Goal: Task Accomplishment & Management: Manage account settings

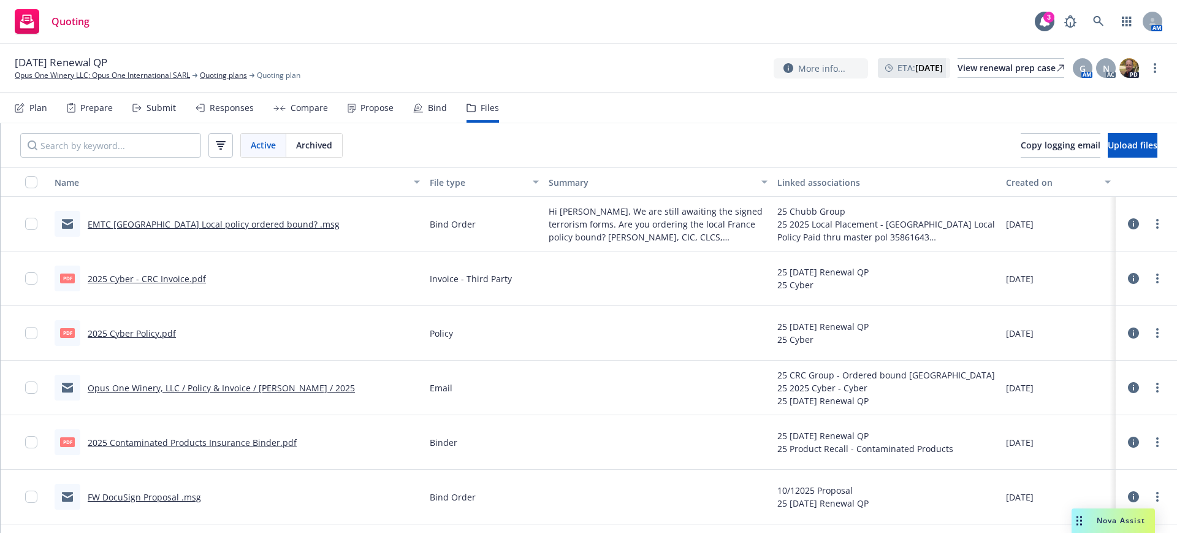
click at [161, 107] on div "Submit" at bounding box center [160, 108] width 29 height 10
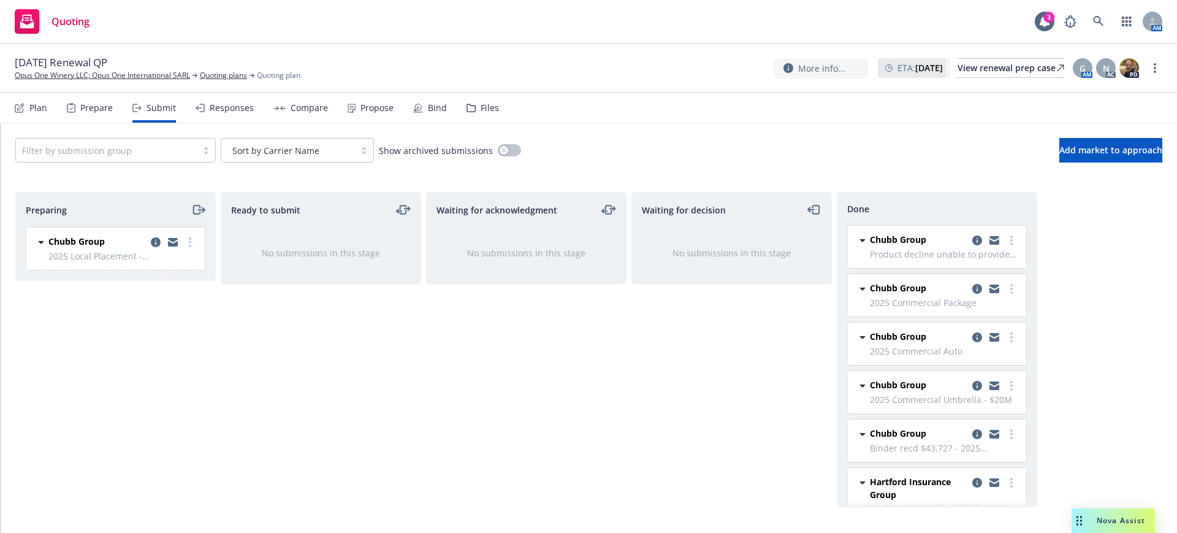
click at [485, 107] on div "Files" at bounding box center [489, 108] width 18 height 10
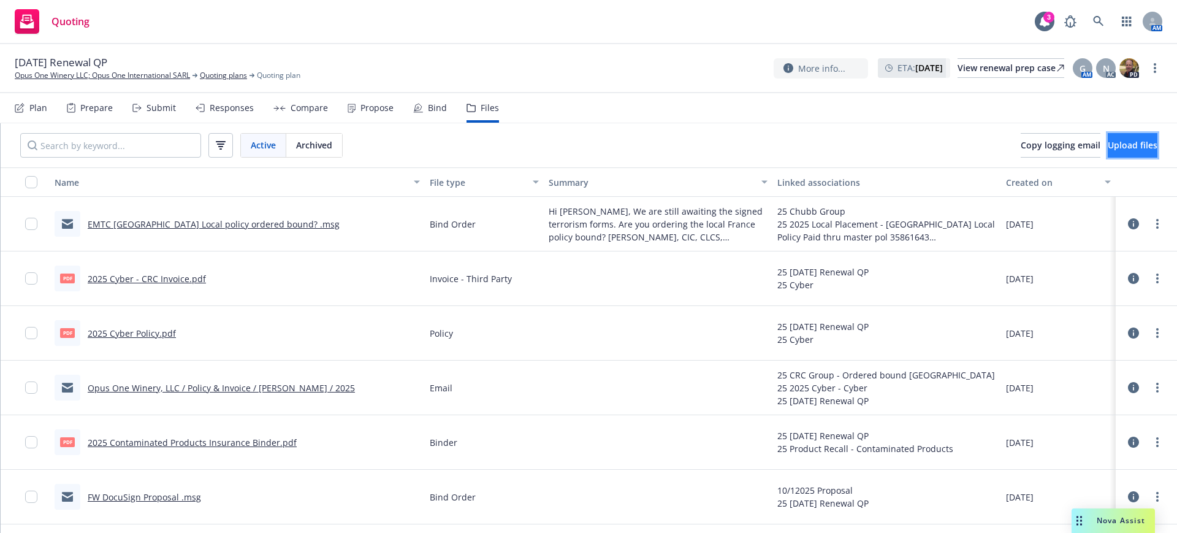
click at [1107, 140] on span "Upload files" at bounding box center [1132, 145] width 50 height 12
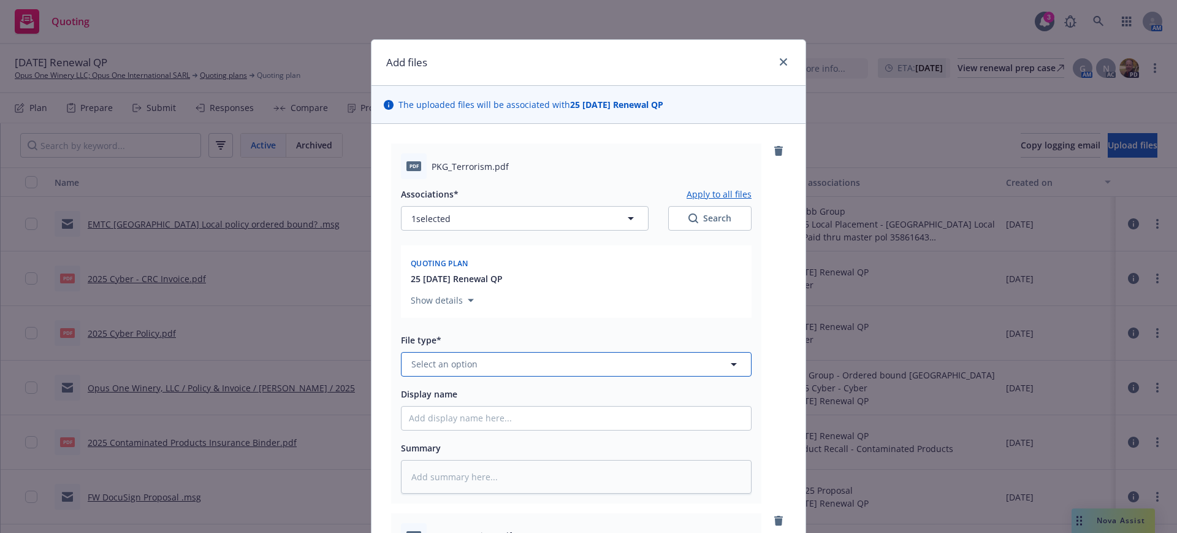
click at [414, 363] on span "Select an option" at bounding box center [444, 363] width 66 height 13
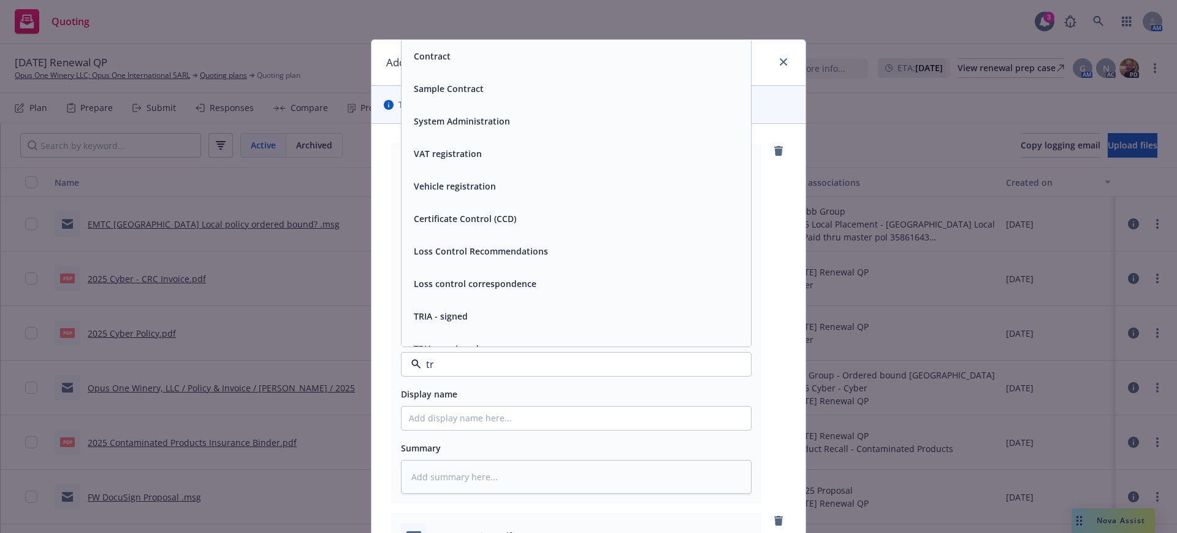
type input "tri"
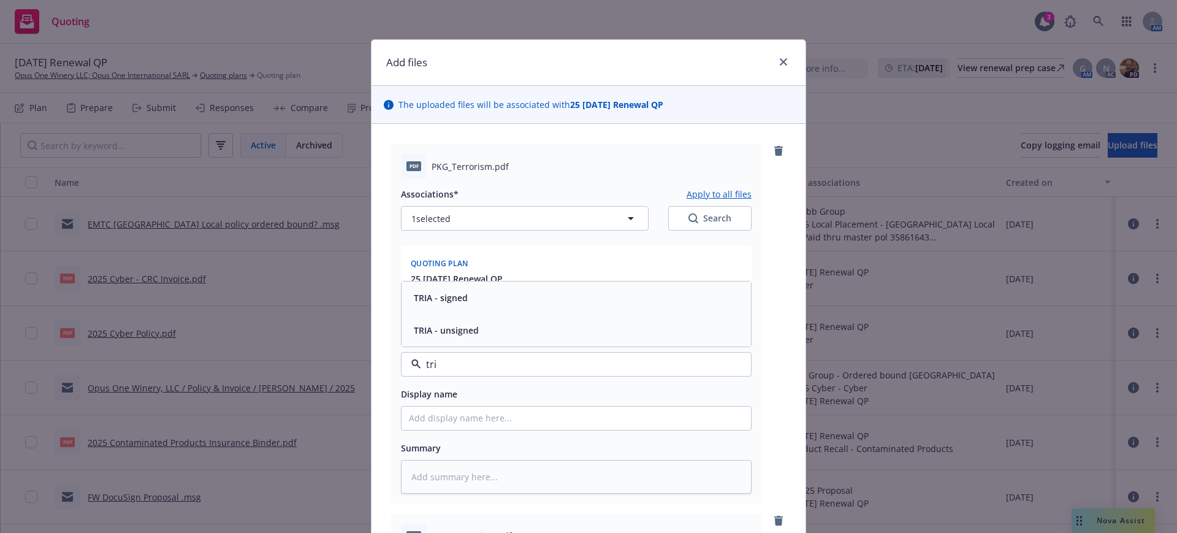
click at [447, 295] on span "TRIA - signed" at bounding box center [441, 297] width 54 height 13
click at [401, 417] on input "Display name" at bounding box center [575, 417] width 349 height 23
type textarea "x"
type input "P"
type textarea "x"
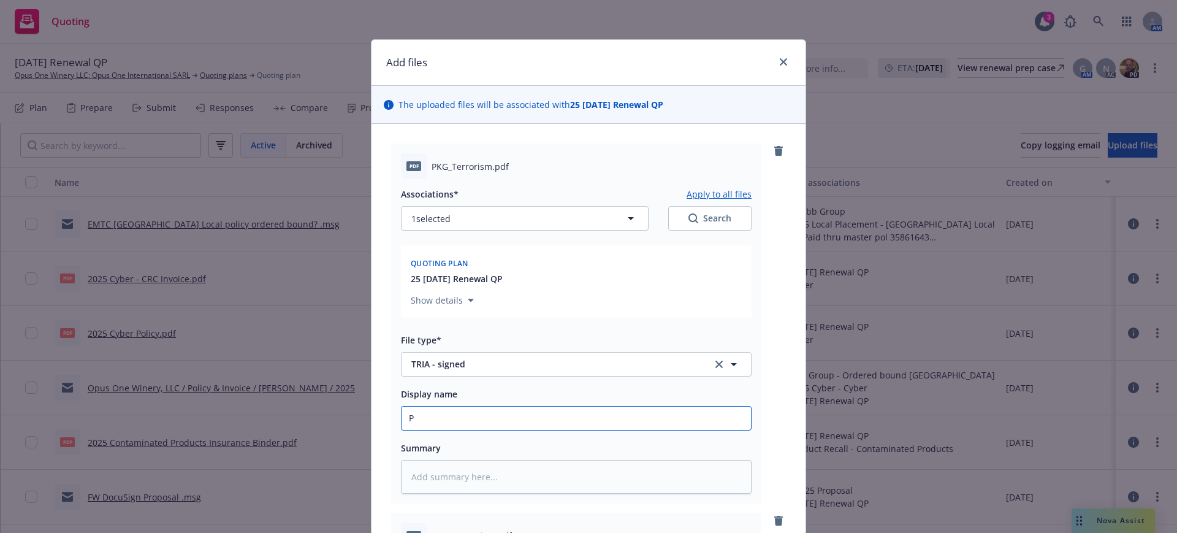
type input "PK"
type textarea "x"
type input "PKG"
type textarea "x"
type input "PKG"
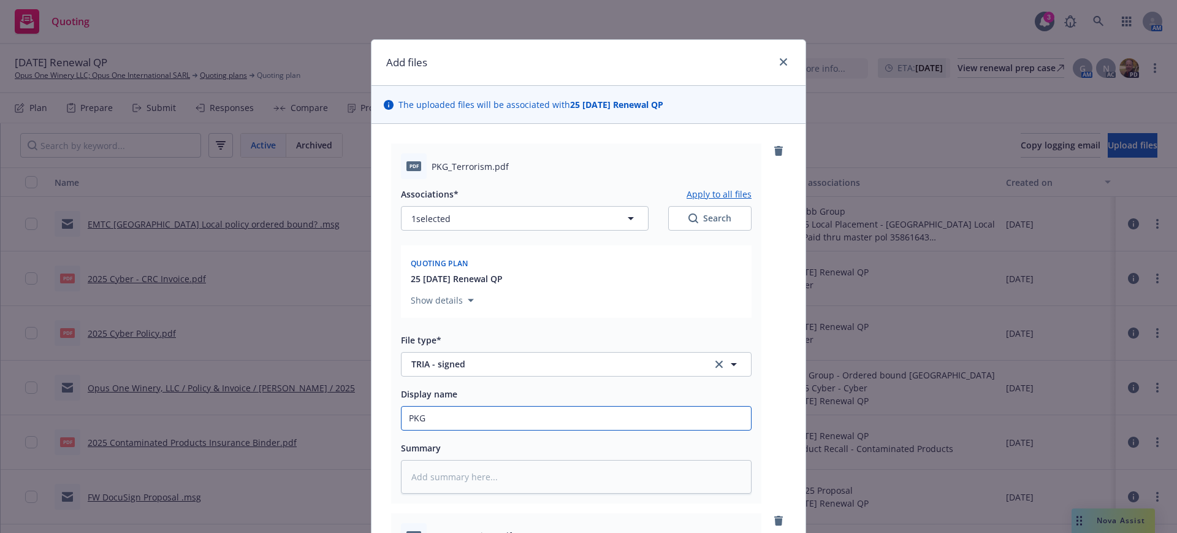
type textarea "x"
type input "PKG C"
type textarea "x"
type input "PKG Ch"
type textarea "x"
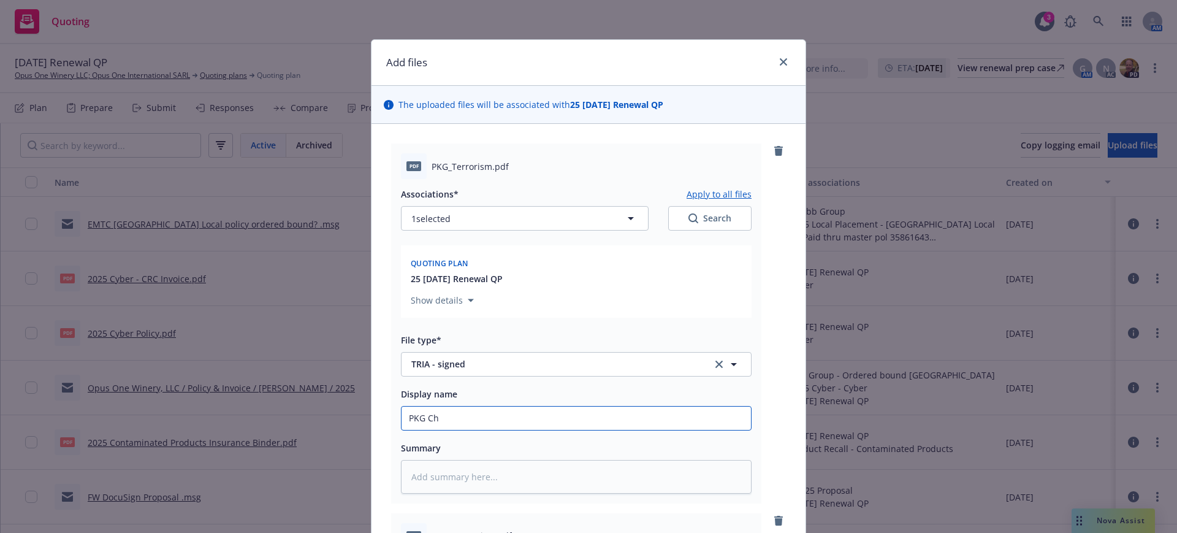
type input "PKG Chu"
type textarea "x"
type input "PKG Chub"
type textarea "x"
type input "PKG Chubb"
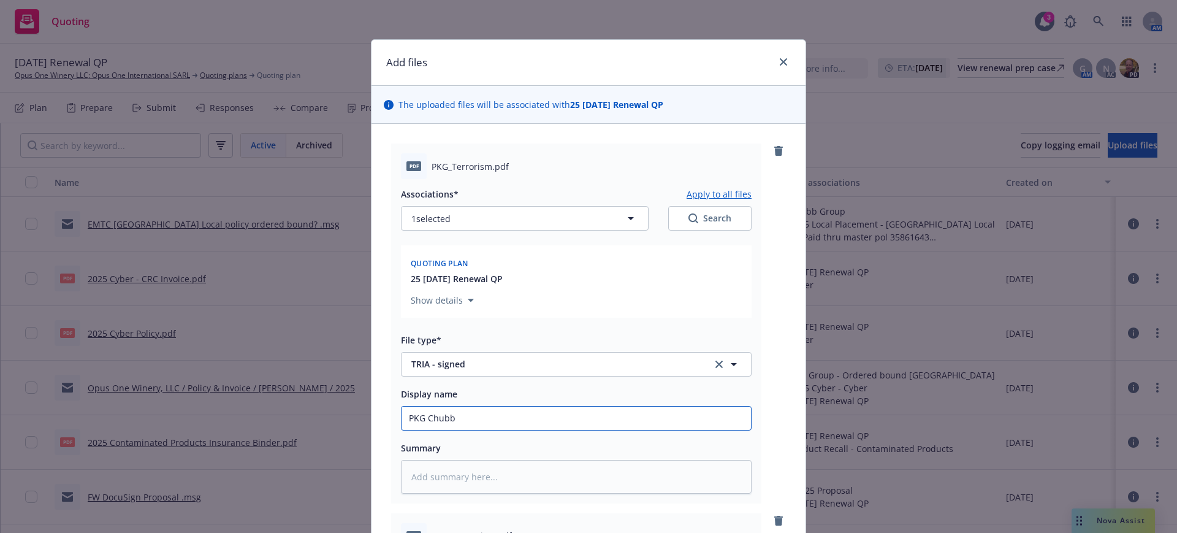
type textarea "x"
type input "PKG Chubb"
type textarea "x"
type input "PKG Chubb T"
type textarea "x"
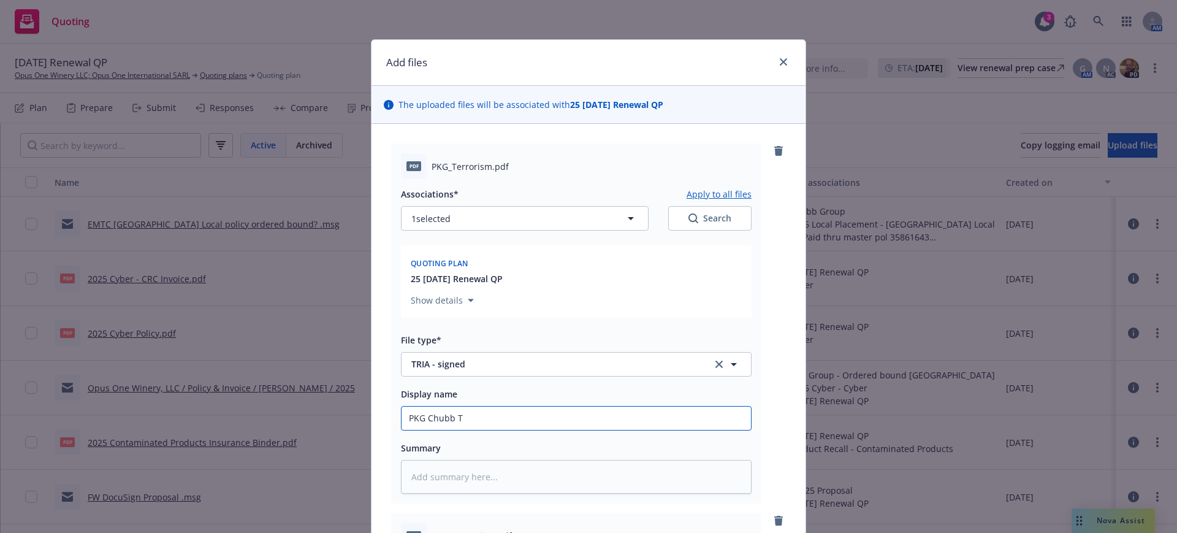
type input "PKG [PERSON_NAME]"
type textarea "x"
type input "PKG Chubb T"
type textarea "x"
type input "PKG [PERSON_NAME]"
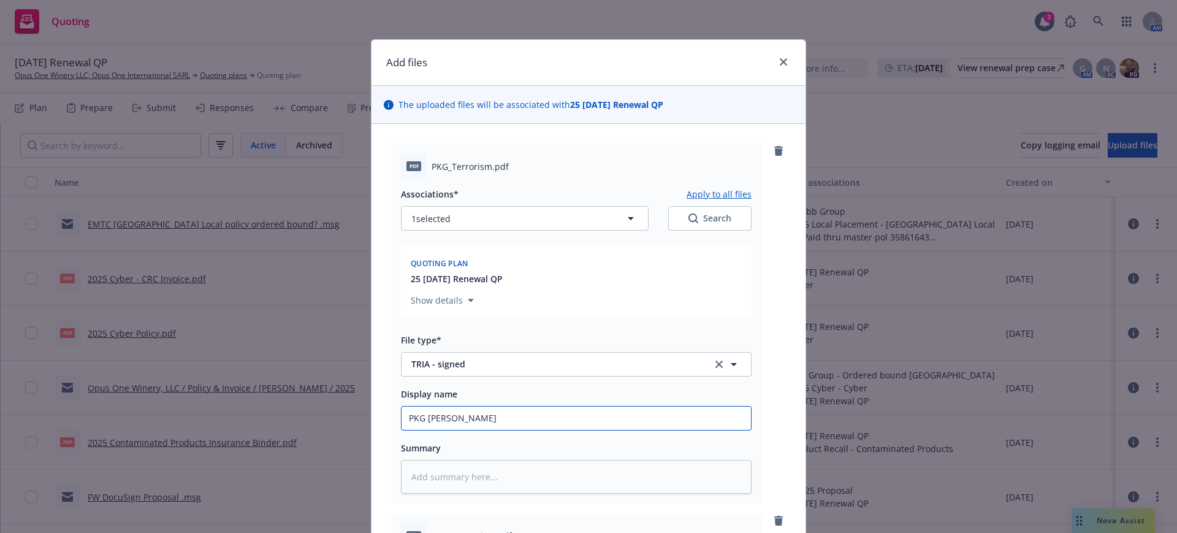
type textarea "x"
type input "PKG Chubb Ter"
type textarea "x"
type input "PKG Chubb Terr"
type textarea "x"
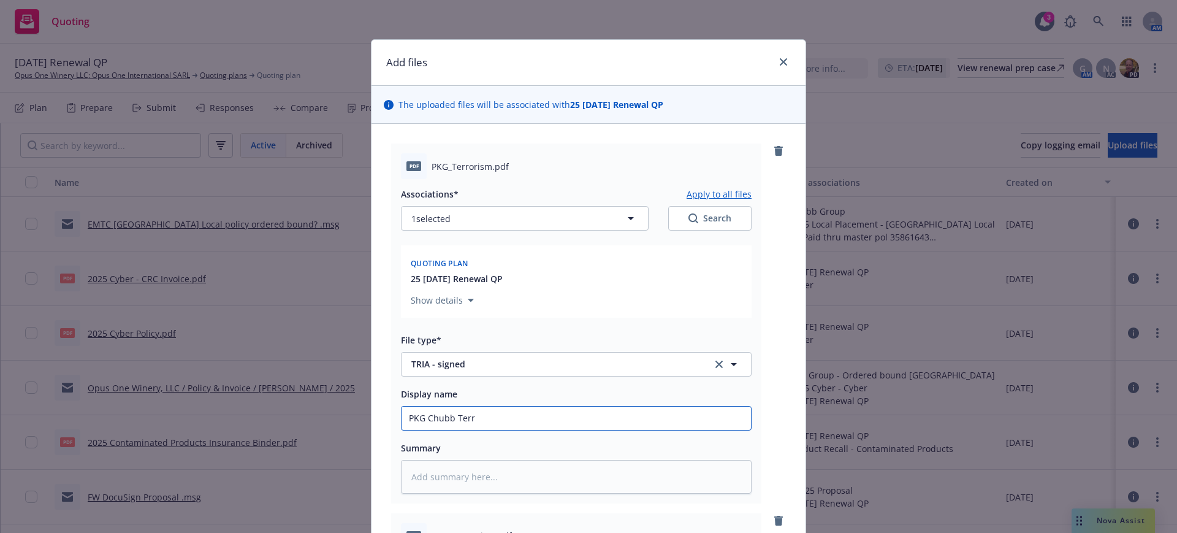
type input "PKG Chubb Terro"
type textarea "x"
type input "PKG Chubb Terror"
type textarea "x"
type input "PKG Chubb Terrori"
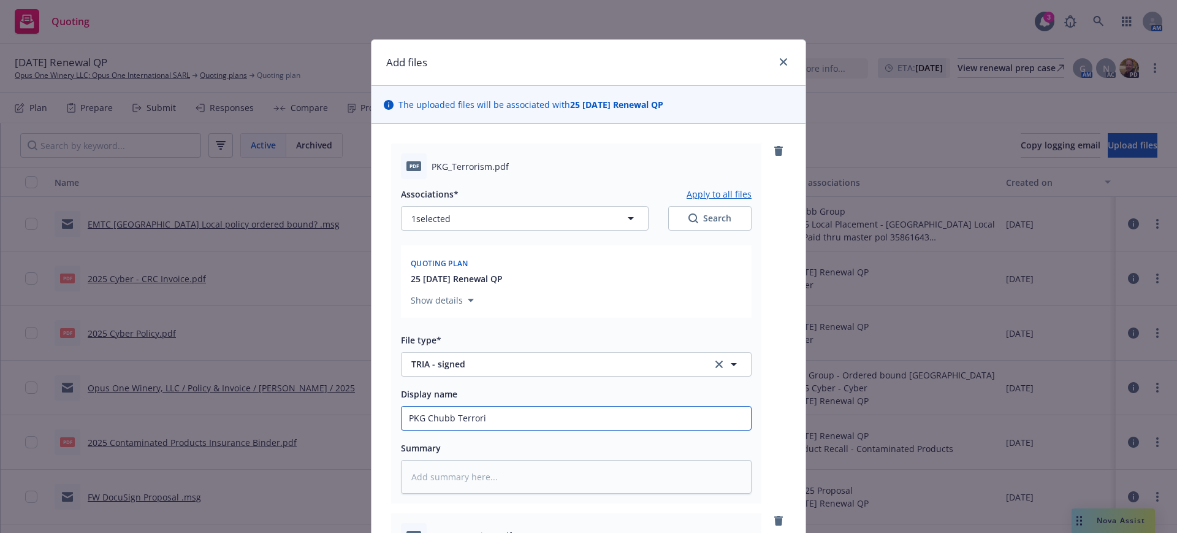
type textarea "x"
type input "PKG Chubb Terroris"
type textarea "x"
type input "PKG Chubb Terrorism"
type textarea "x"
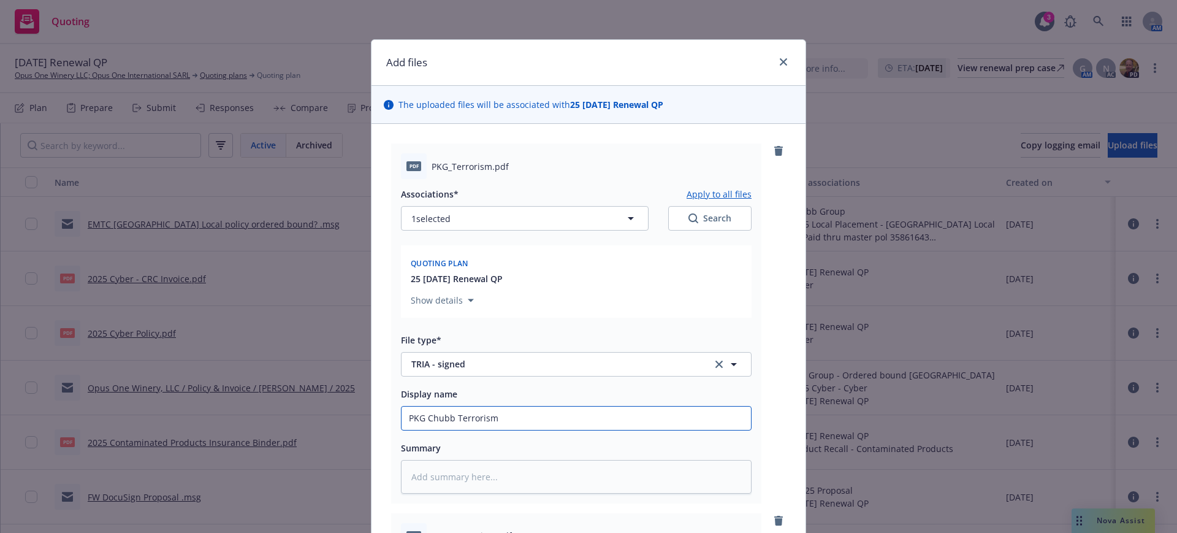
type input "PKG Chubb Terrorism"
type textarea "x"
type input "PKG Chubb Terrorism s"
type textarea "x"
type input "PKG Chubb Terrorism si"
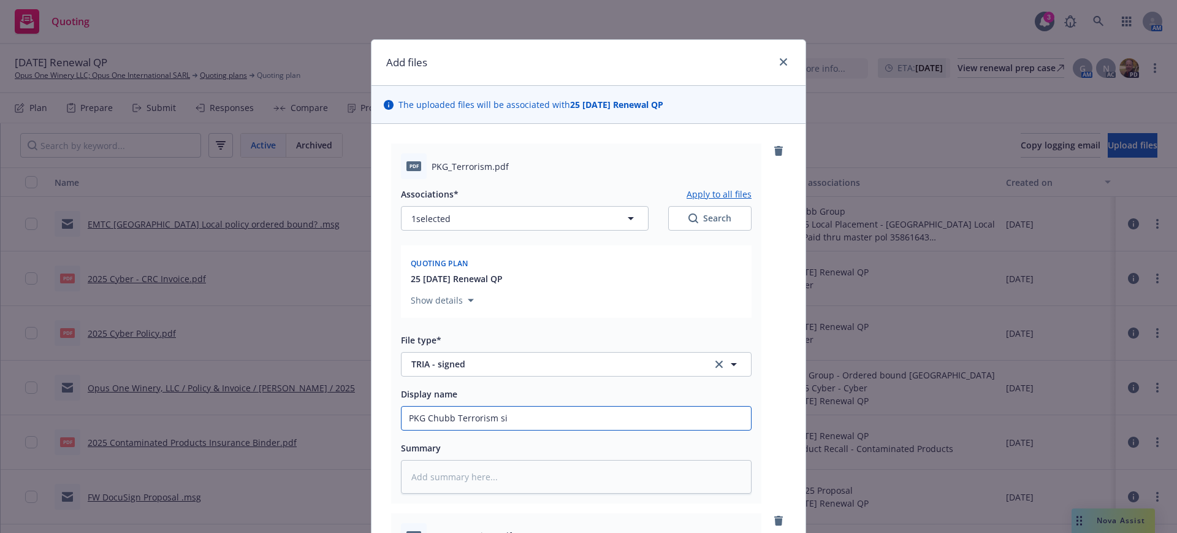
type textarea "x"
type input "PKG Chubb Terrorism sig"
type textarea "x"
type input "PKG Chubb Terrorism sign"
type textarea "x"
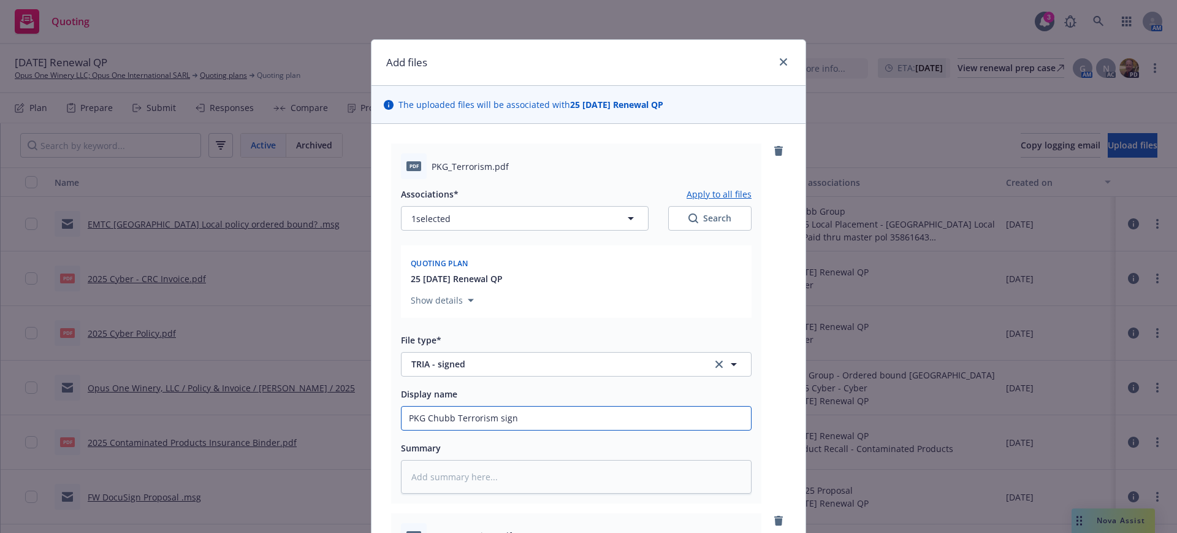
type input "PKG Chubb Terrorism signe"
type textarea "x"
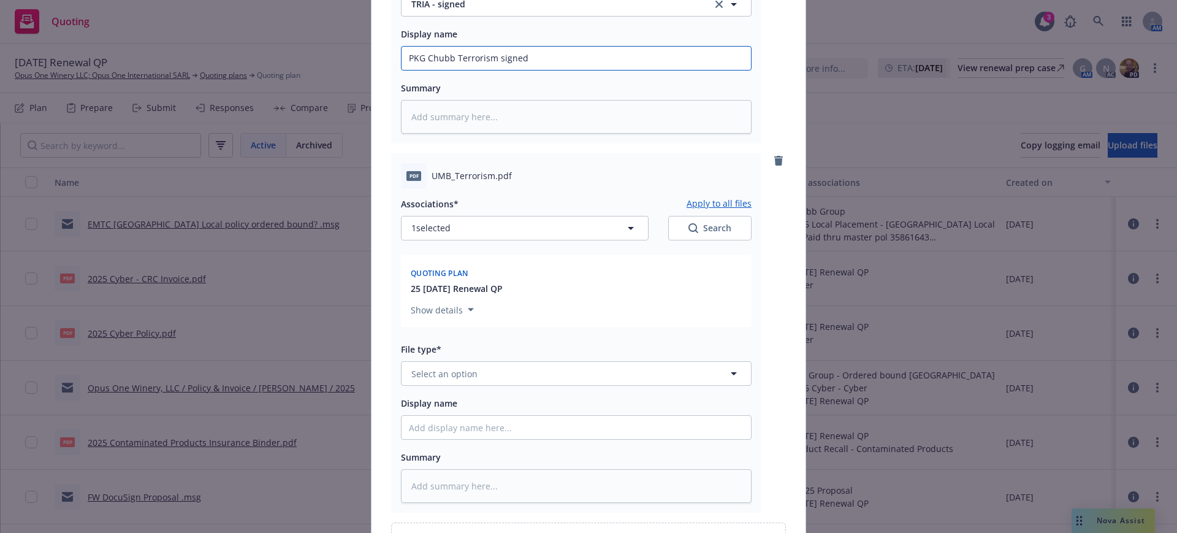
scroll to position [383, 0]
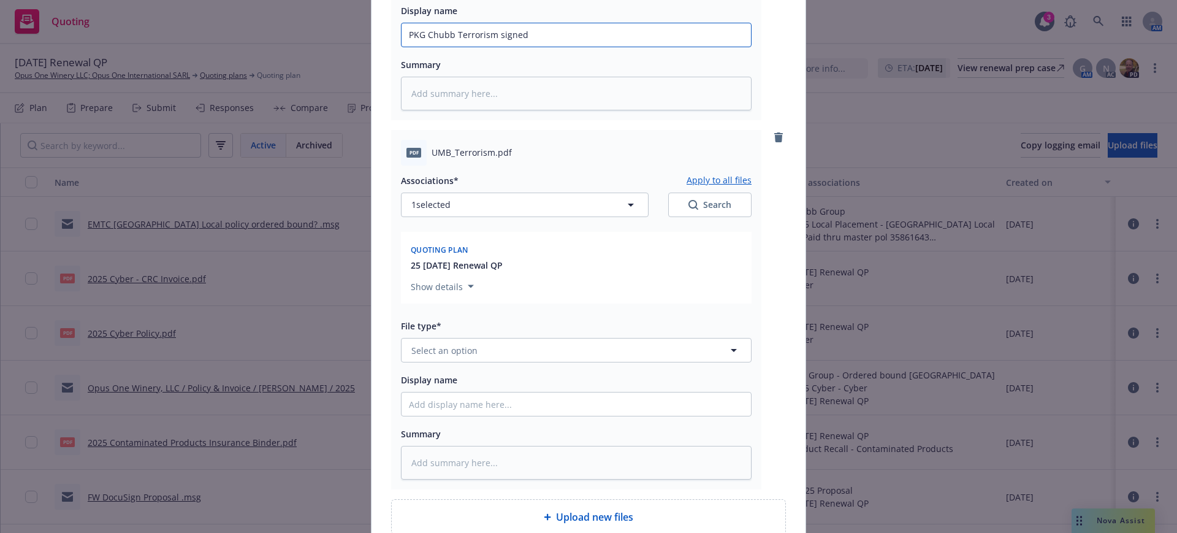
type input "PKG Chubb Terrorism signed"
click at [404, 349] on button "Select an option" at bounding box center [576, 350] width 351 height 25
type input "TRIA"
click at [446, 278] on span "TRIA - signed" at bounding box center [441, 283] width 54 height 13
drag, startPoint x: 400, startPoint y: 35, endPoint x: 545, endPoint y: 33, distance: 145.9
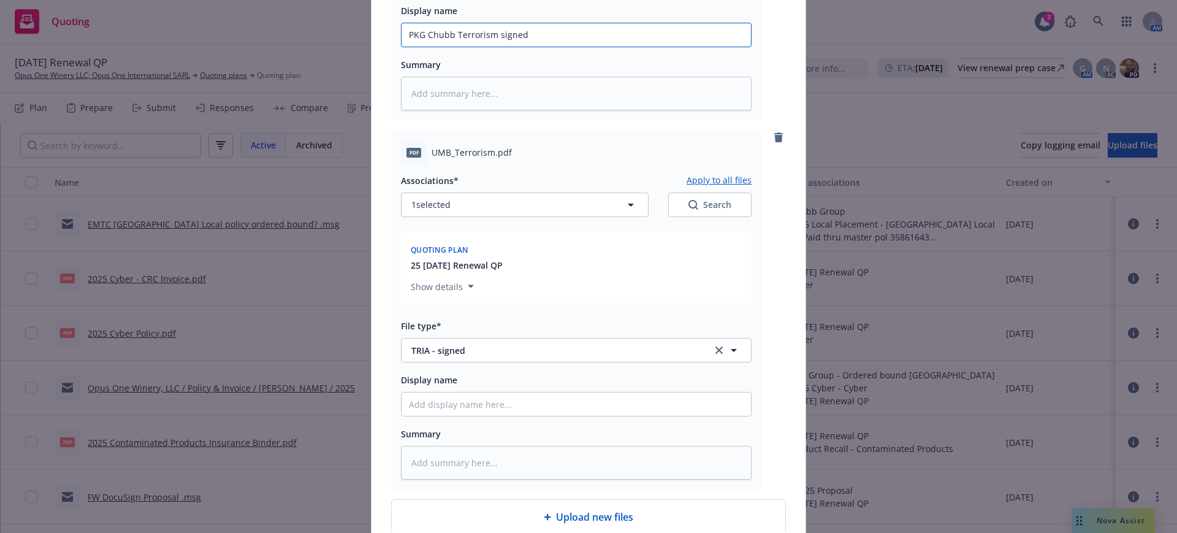
click at [545, 33] on input "PKG Chubb Terrorism signed" at bounding box center [575, 34] width 349 height 23
click at [402, 404] on input "Display name" at bounding box center [575, 403] width 349 height 23
paste input "PKG Chubb Terrorism signed"
type textarea "x"
type input "PKG Chubb Terrorism signed"
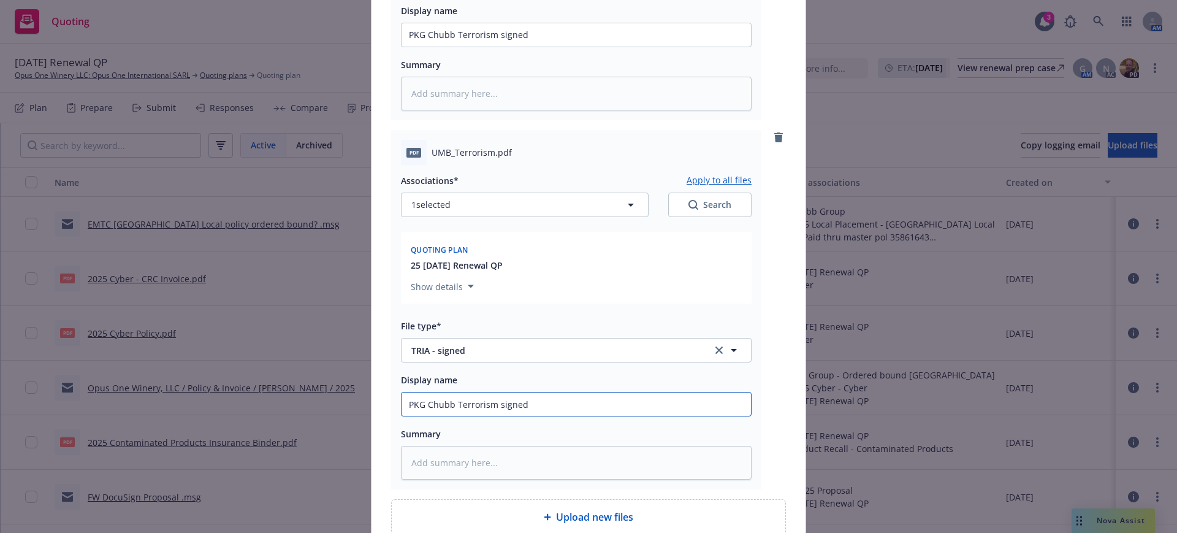
click at [402, 404] on input "PKG Chubb Terrorism signed" at bounding box center [575, 403] width 349 height 23
type textarea "x"
type input "UPKG Chubb Terrorism signed"
type textarea "x"
type input "UMPKG Chubb Terrorism signed"
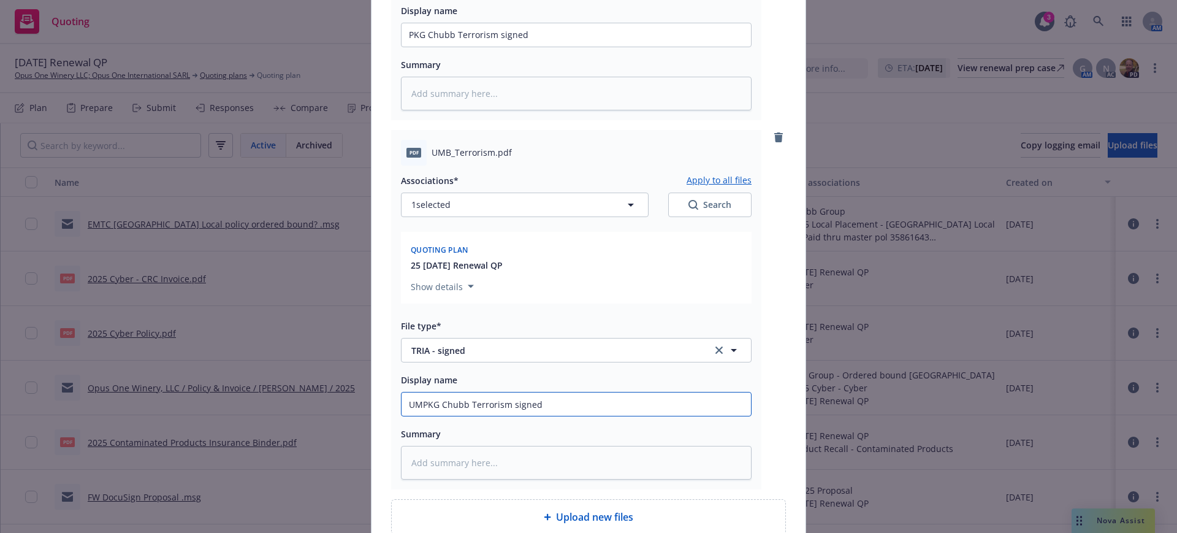
type textarea "x"
type input "UMBPKG Chubb Terrorism signed"
type textarea "x"
type input "UMB PKG Chubb Terrorism signed"
type textarea "x"
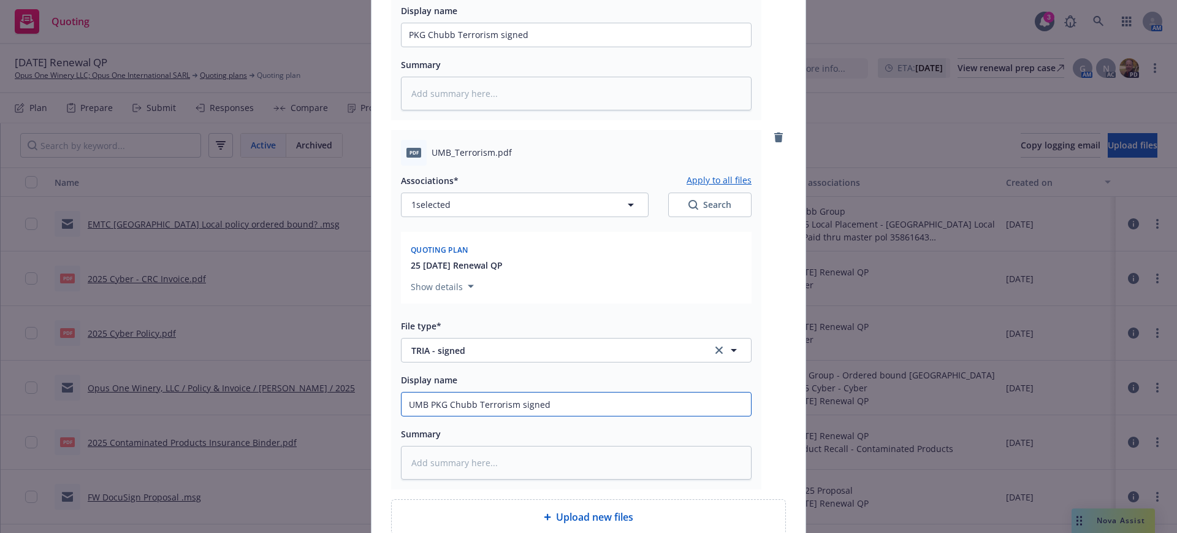
type input "UMB KG Chubb Terrorism signed"
type textarea "x"
type input "UMB G Chubb Terrorism signed"
type textarea "x"
type input "UMB Chubb Terrorism signed"
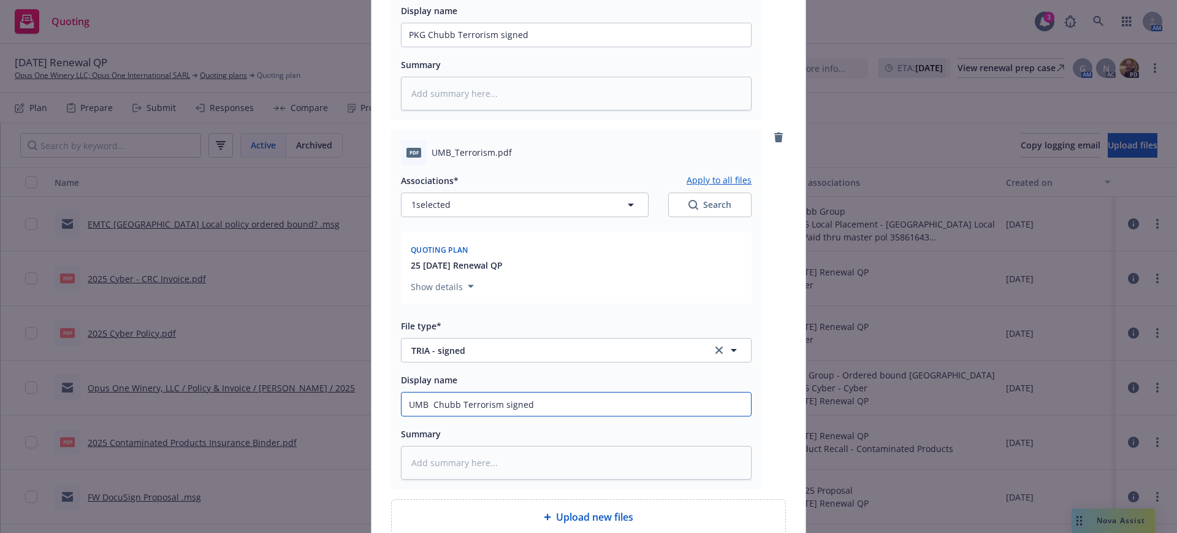
type textarea "x"
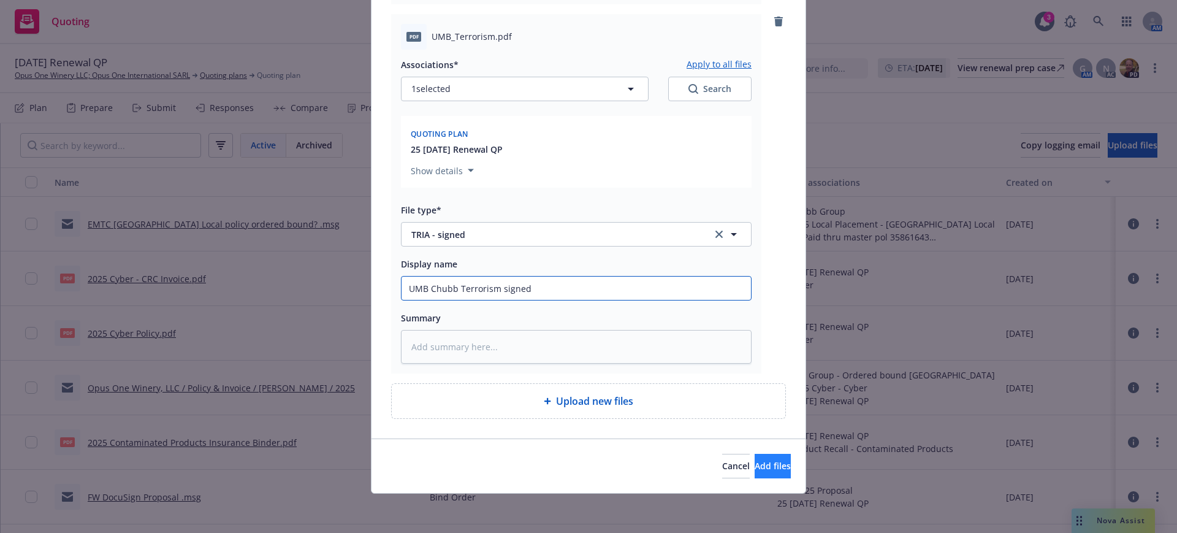
type input "UMB Chubb Terrorism signed"
click at [754, 467] on span "Add files" at bounding box center [772, 466] width 36 height 12
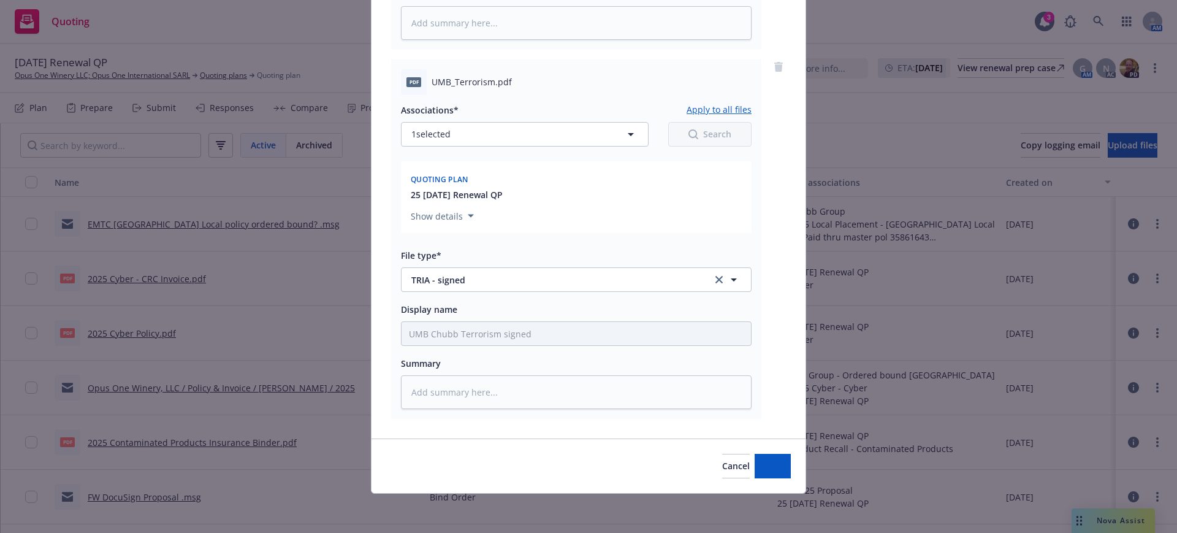
scroll to position [454, 0]
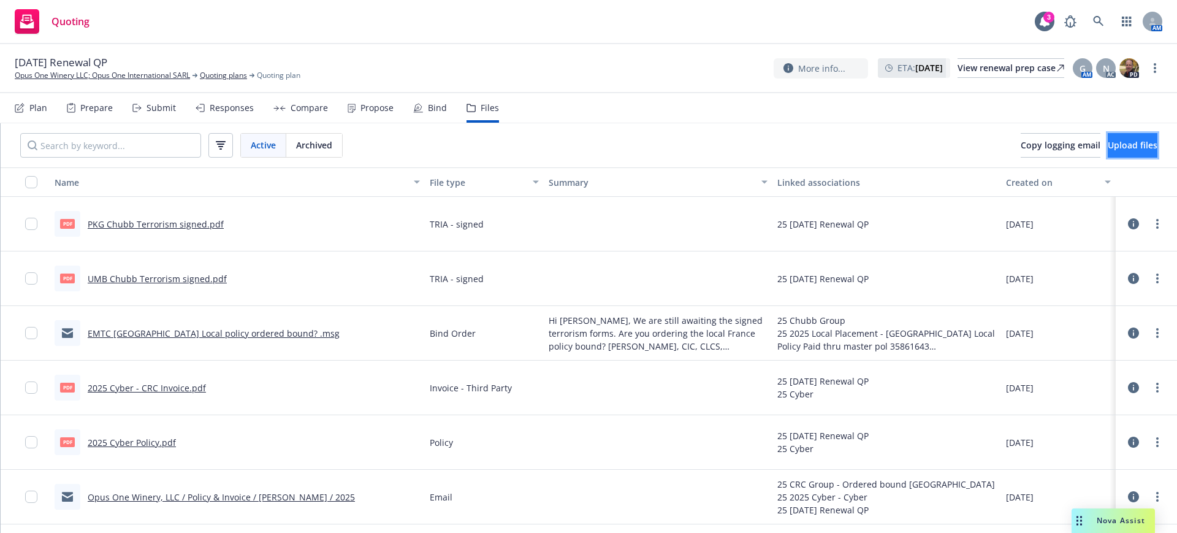
click at [1111, 140] on span "Upload files" at bounding box center [1132, 145] width 50 height 12
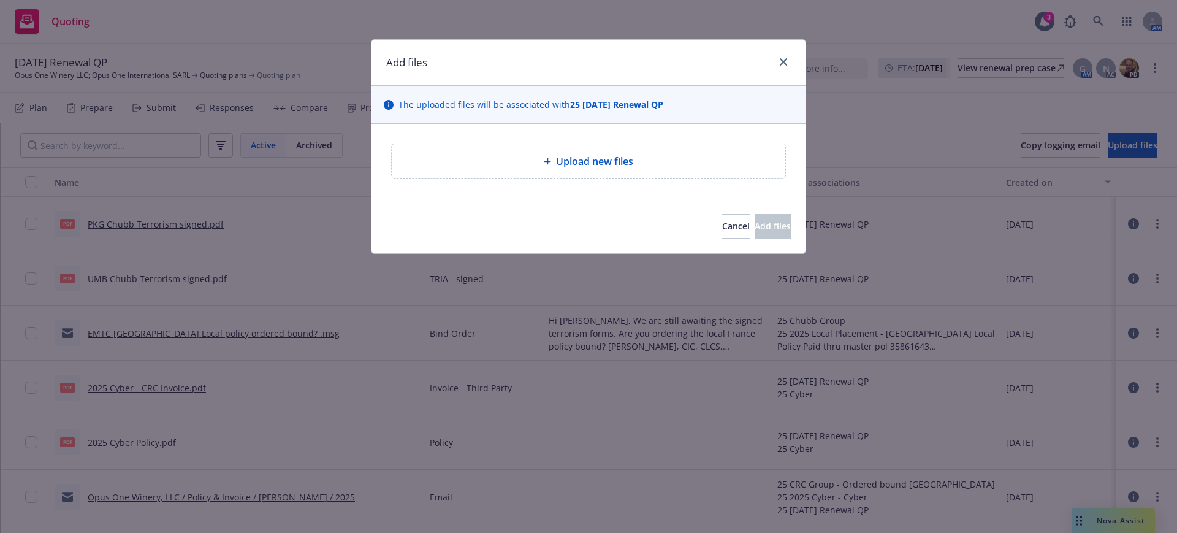
type textarea "x"
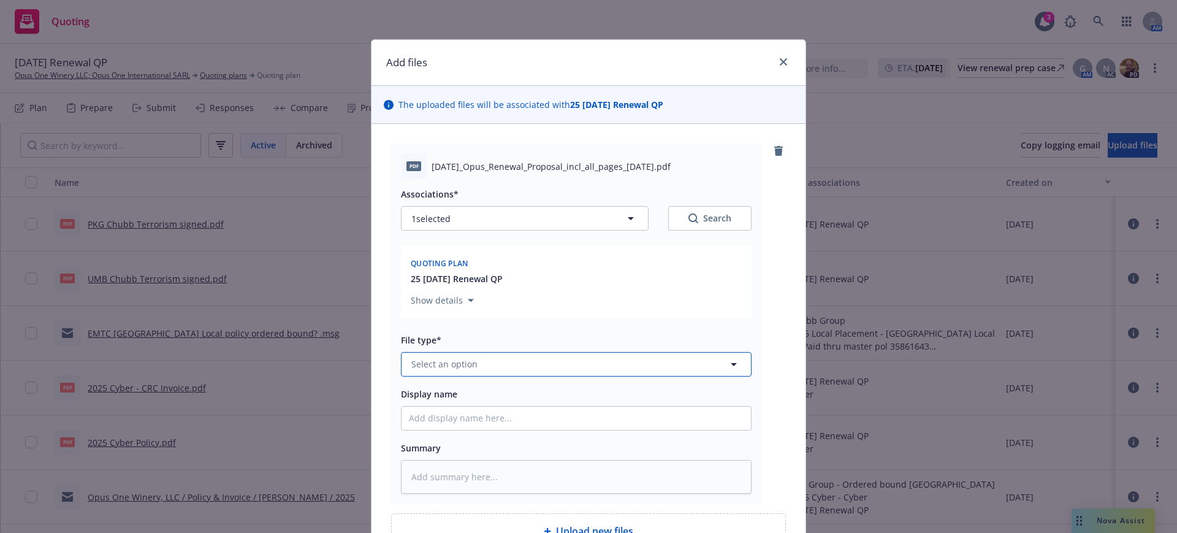
click at [421, 361] on span "Select an option" at bounding box center [444, 363] width 66 height 13
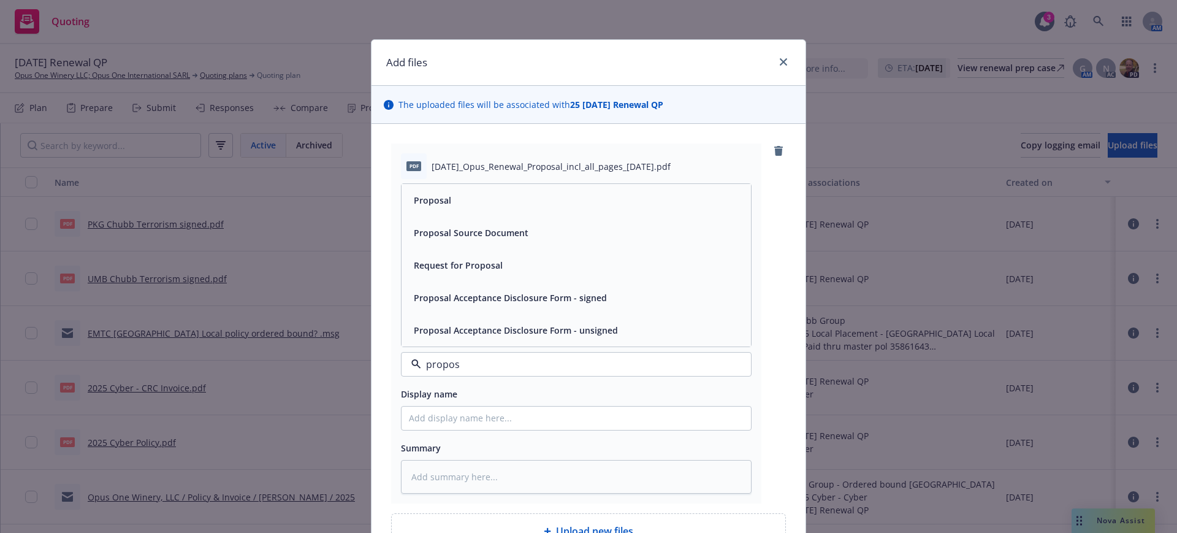
type input "proposa"
click at [468, 295] on span "Proposal Acceptance Disclosure Form - signed" at bounding box center [510, 297] width 193 height 13
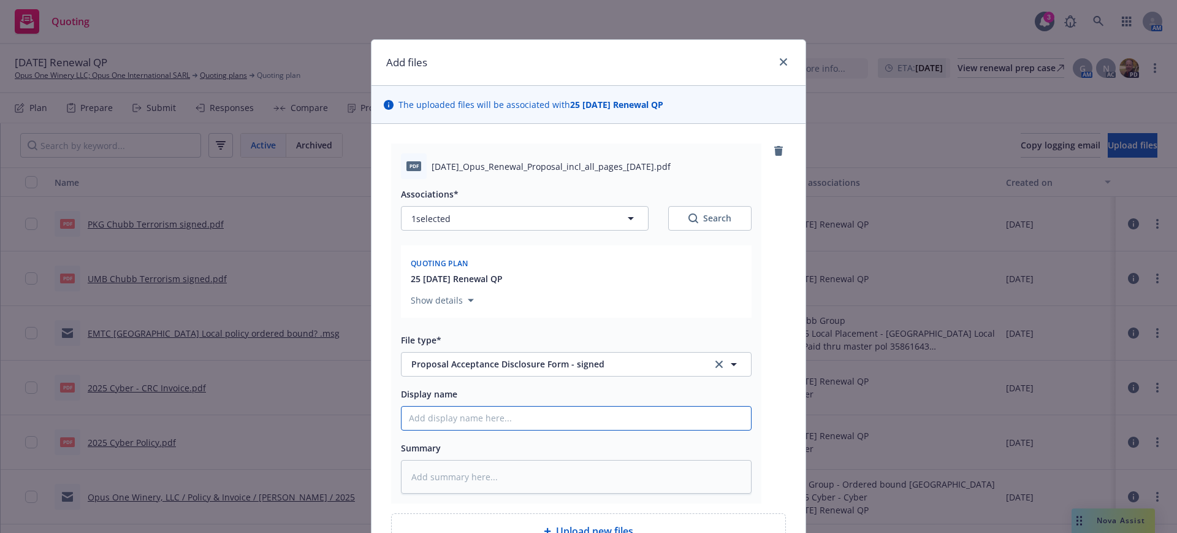
click at [404, 418] on input "Display name" at bounding box center [575, 417] width 349 height 23
type textarea "x"
type input "1"
type textarea "x"
type input "10"
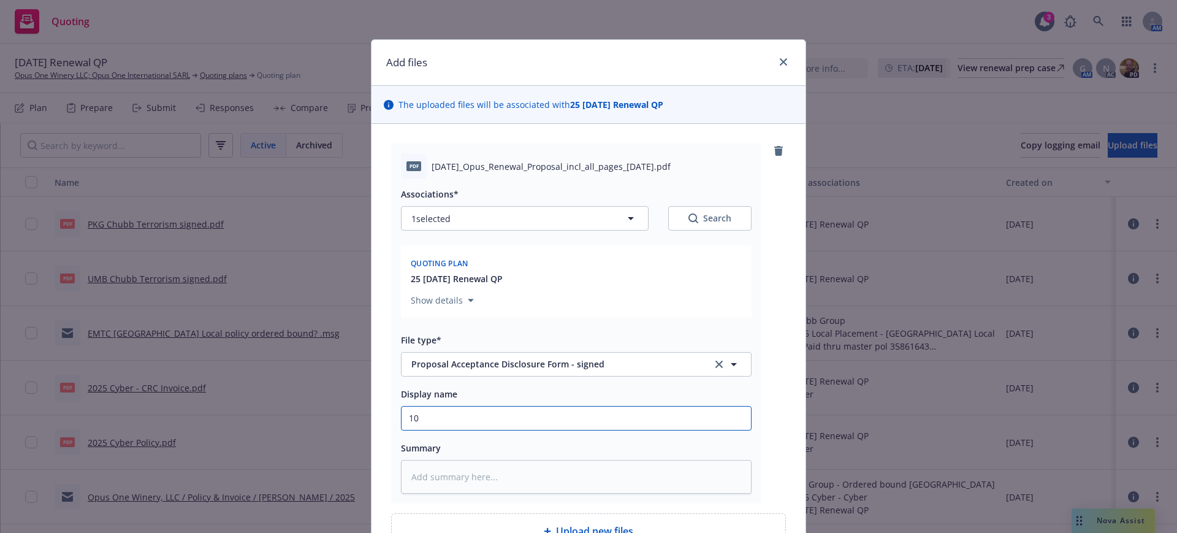
type textarea "x"
type input "10/"
type textarea "x"
type input "10/1"
type textarea "x"
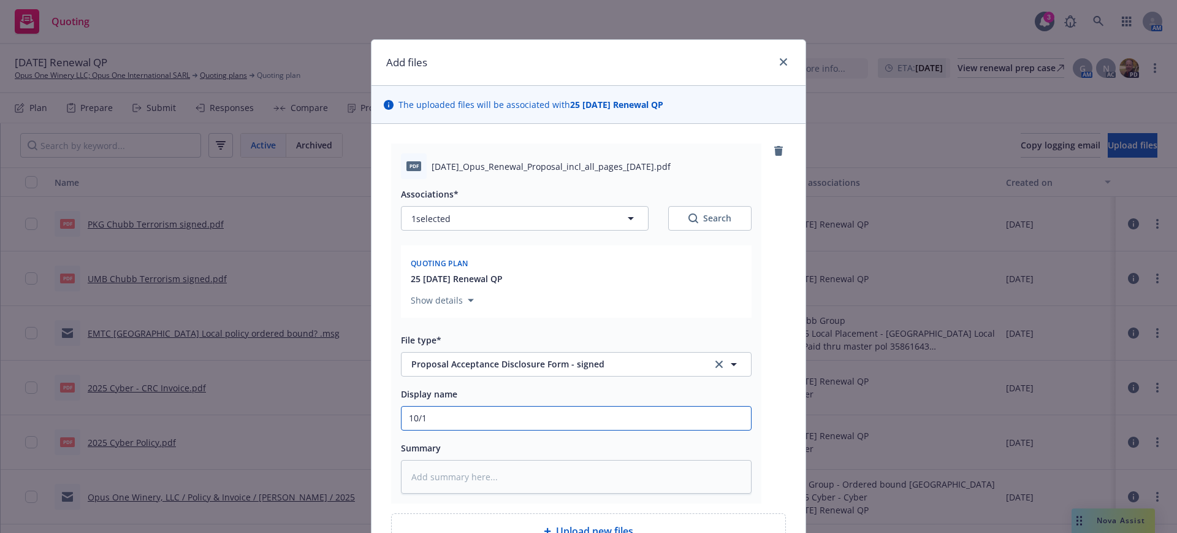
type input "10/1/"
type textarea "x"
type input "10/1/2"
type textarea "x"
type input "[DATE]"
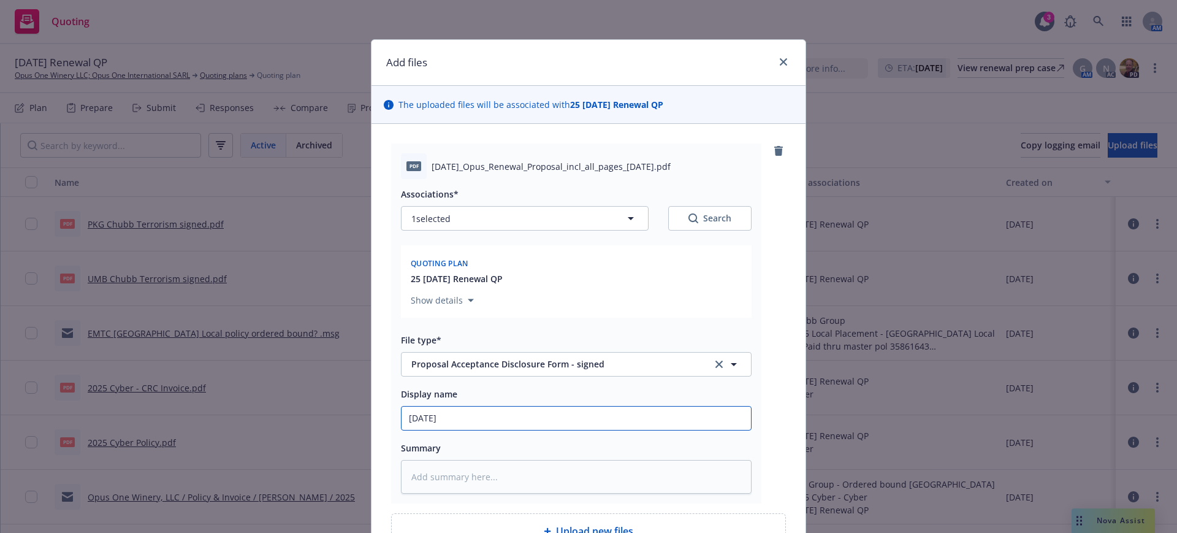
type textarea "x"
type input "[DATE]"
type textarea "x"
type input "[DATE] P"
type textarea "x"
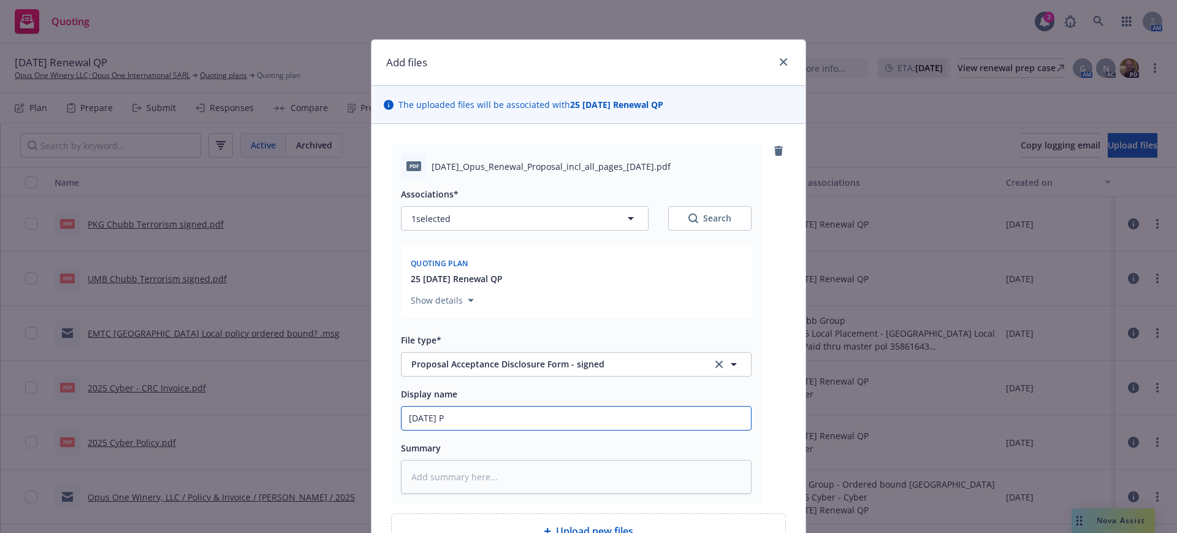
type input "[DATE] Pr"
type textarea "x"
type input "[DATE] Pro"
type textarea "x"
type input "[DATE] Prop"
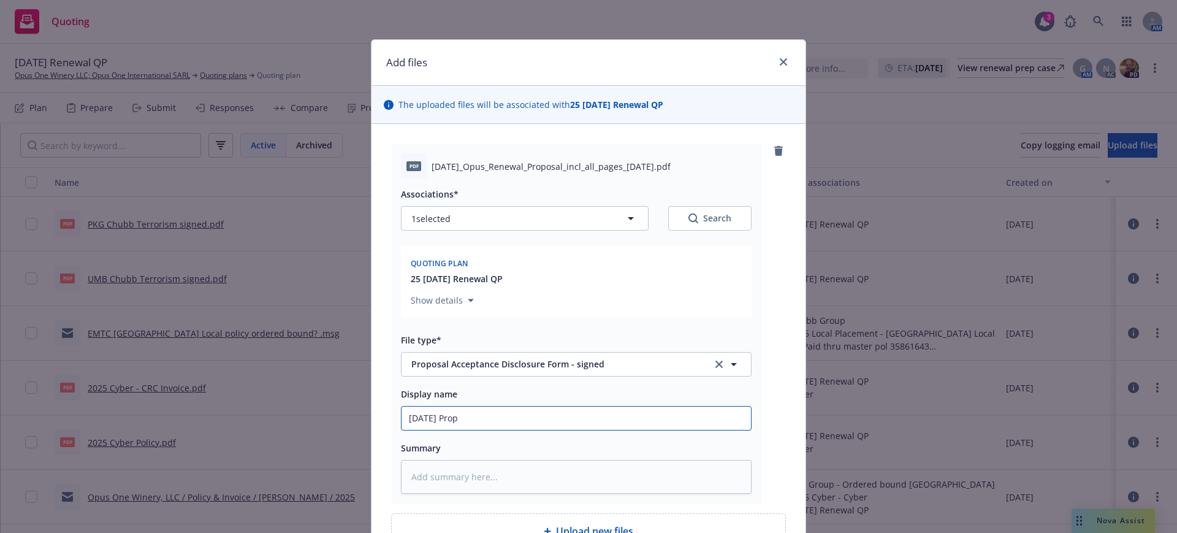
type textarea "x"
type input "[DATE] Propo"
type textarea "x"
type input "[DATE] Propos"
type textarea "x"
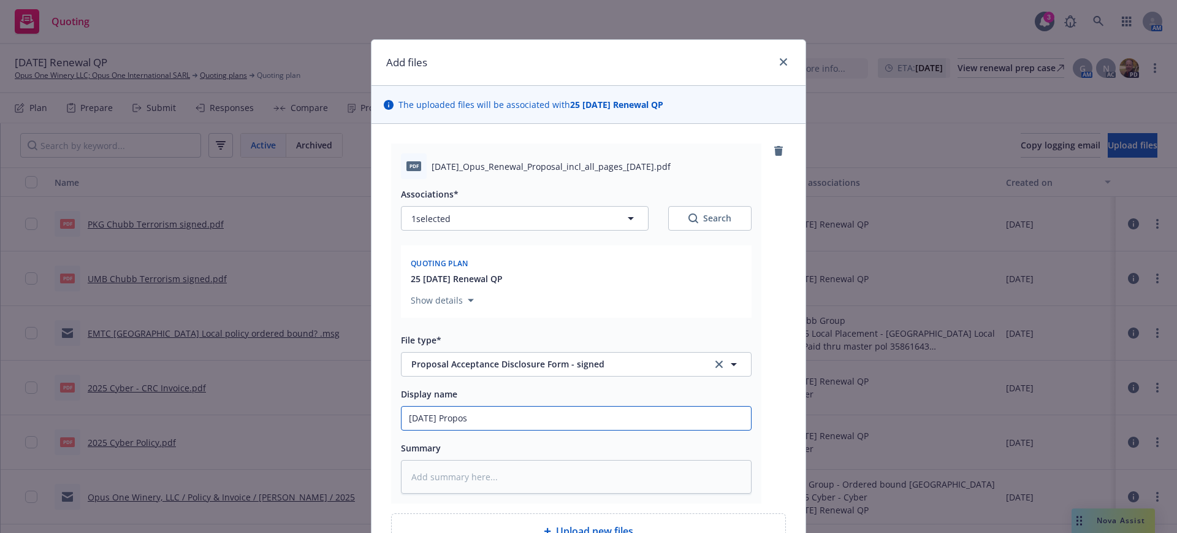
type input "[DATE] Proposa"
type textarea "x"
type input "[DATE] Proposal"
type textarea "x"
type input "[DATE] Proposal"
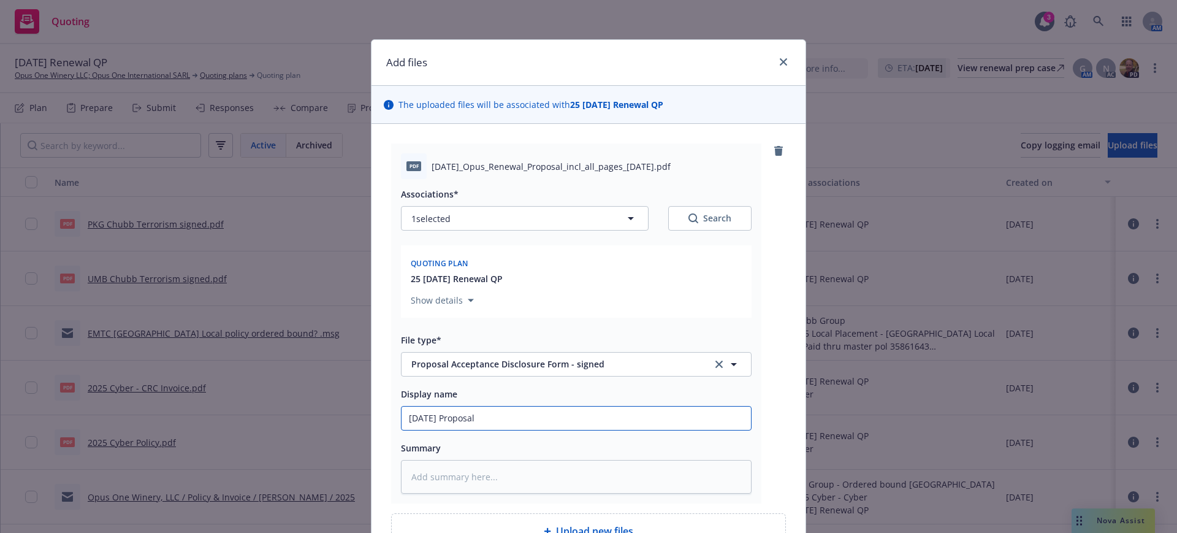
type textarea "x"
type input "[DATE] Proposal S"
type textarea "x"
type input "[DATE] Proposal Si"
type textarea "x"
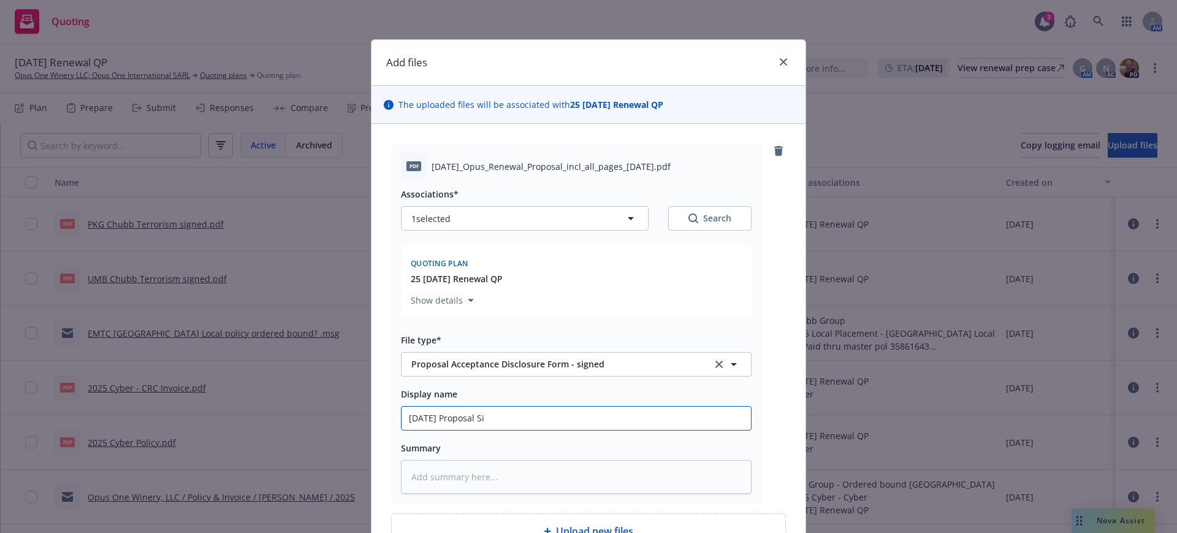
type input "[DATE] Proposal Sig"
type textarea "x"
type input "[DATE] Proposal Sign"
type textarea "x"
type input "[DATE] Proposal Signe"
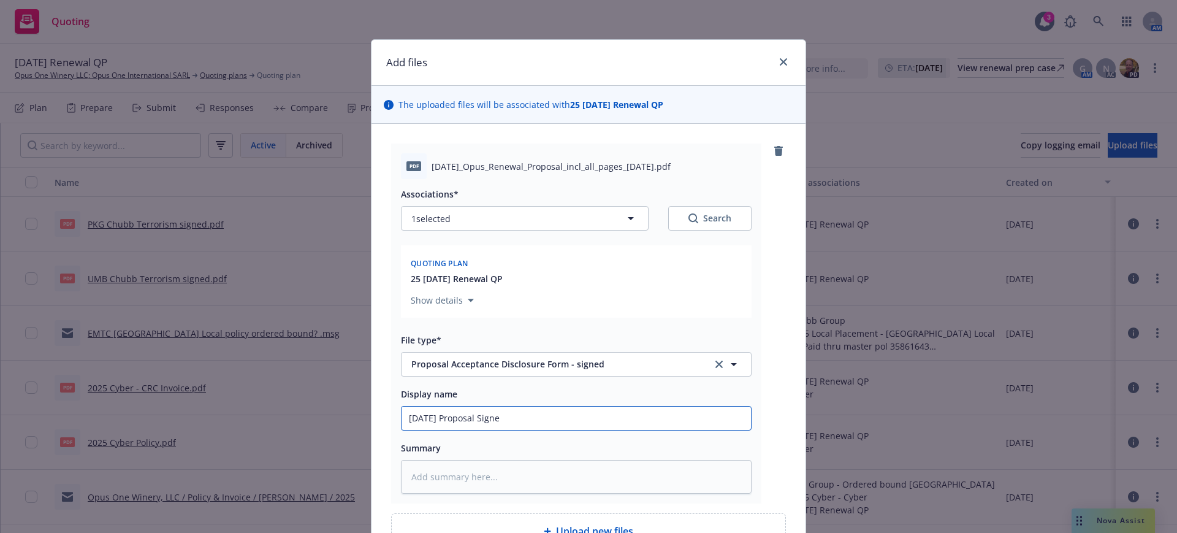
type textarea "x"
type input "[DATE] Proposal Signed"
type textarea "x"
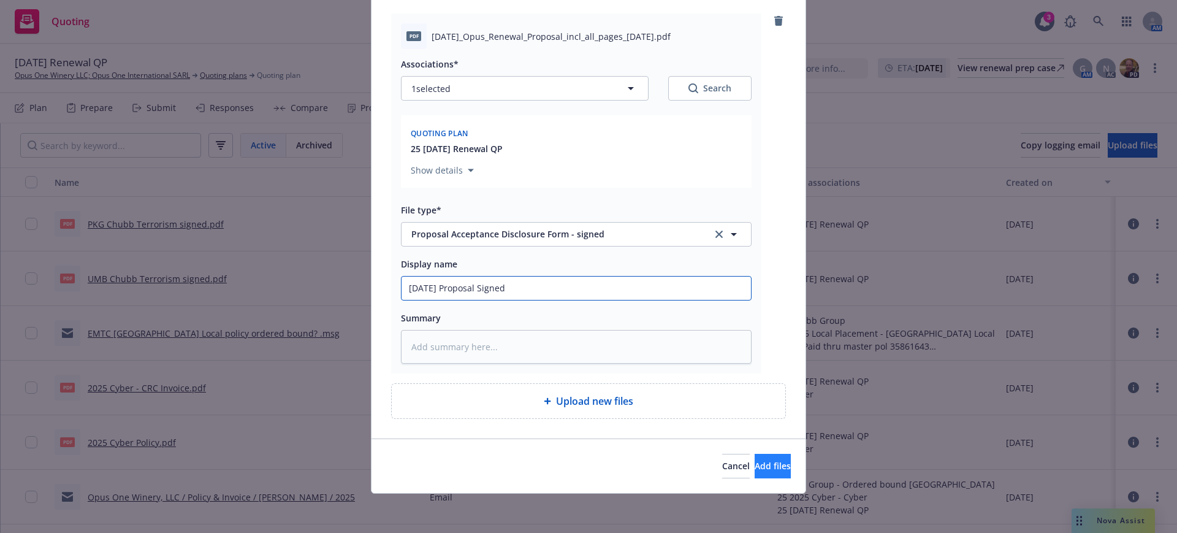
type input "[DATE] Proposal Signed"
click at [759, 466] on span "Add files" at bounding box center [772, 466] width 36 height 12
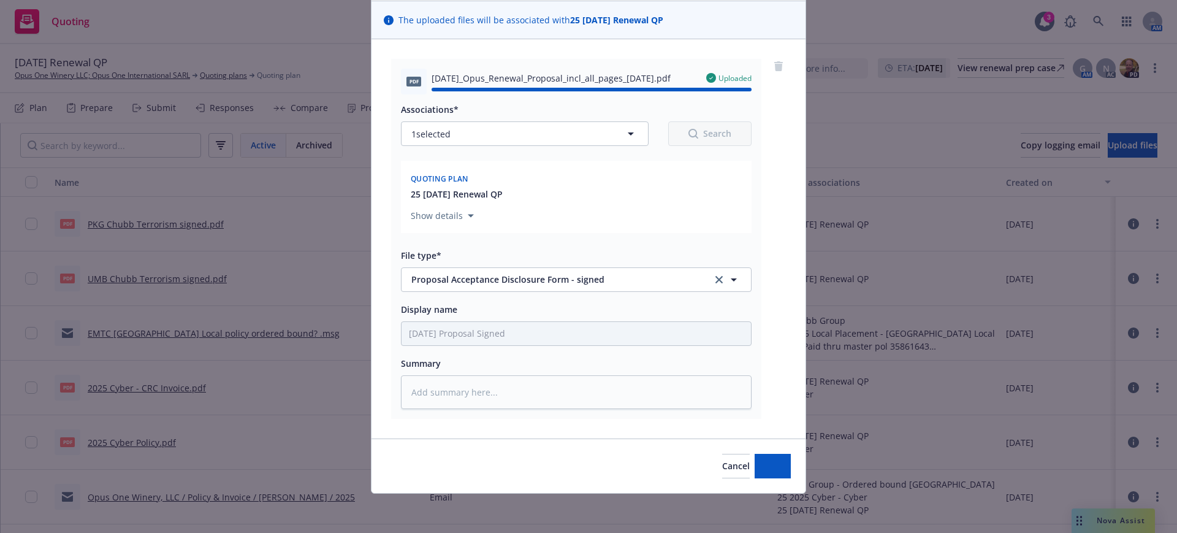
type textarea "x"
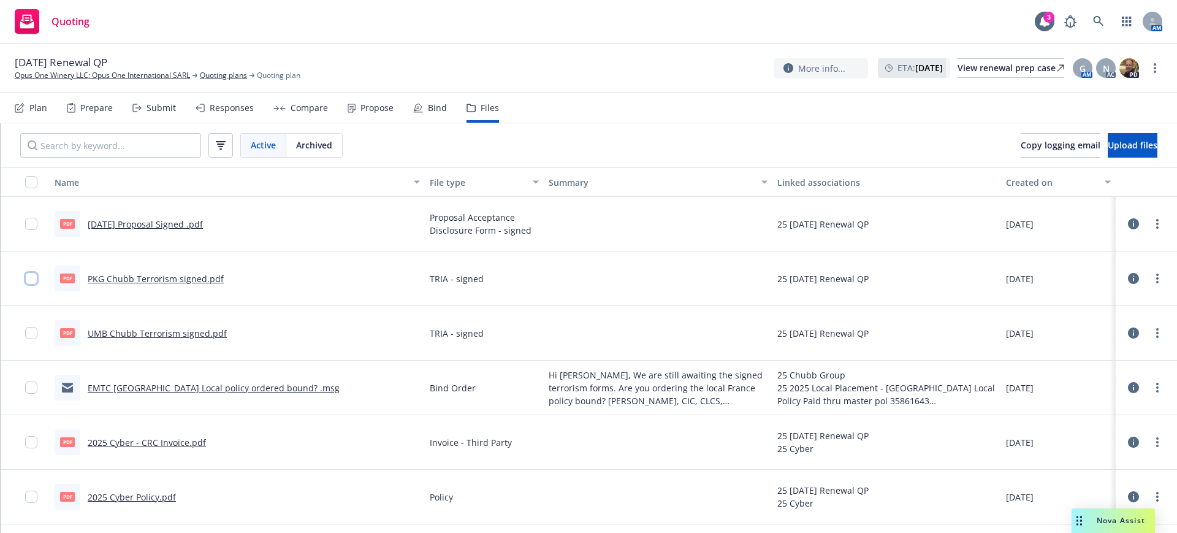
click at [29, 275] on input "checkbox" at bounding box center [31, 278] width 12 height 12
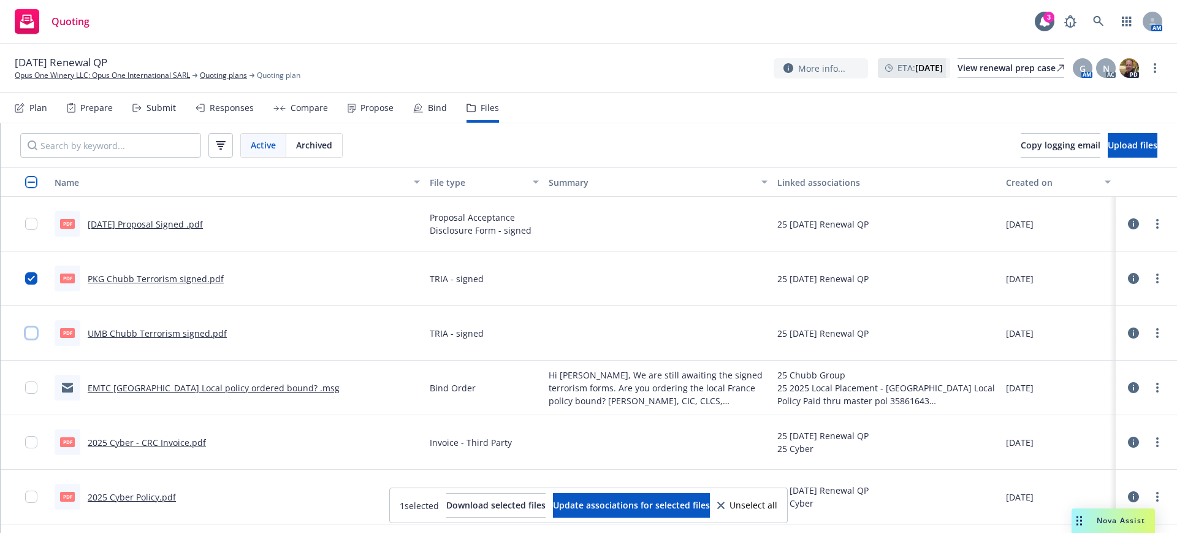
click at [32, 332] on input "checkbox" at bounding box center [31, 333] width 12 height 12
click at [591, 501] on span "Update associations for selected files" at bounding box center [631, 505] width 157 height 12
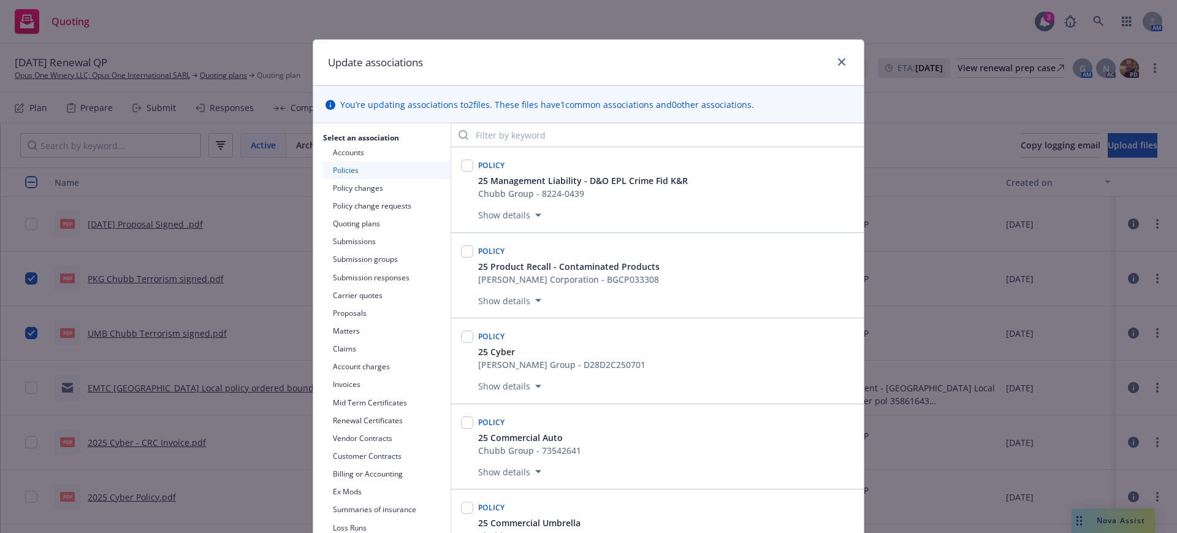
click at [332, 169] on button "Policies" at bounding box center [386, 170] width 127 height 18
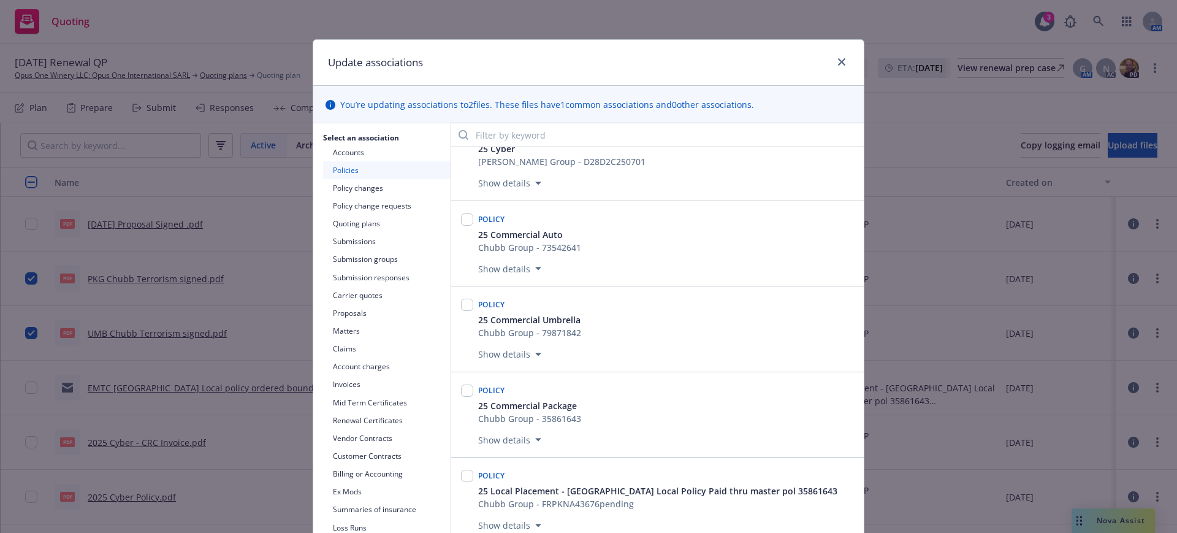
scroll to position [230, 0]
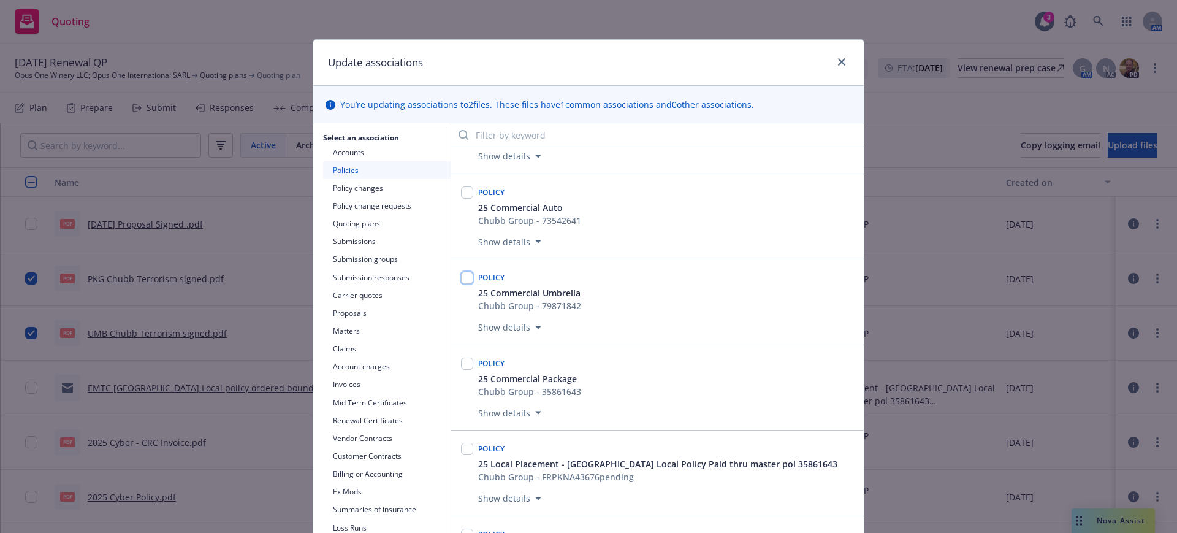
click at [461, 275] on input "checkbox" at bounding box center [467, 277] width 12 height 12
checkbox input "true"
click at [461, 361] on input "checkbox" at bounding box center [467, 363] width 12 height 12
checkbox input "true"
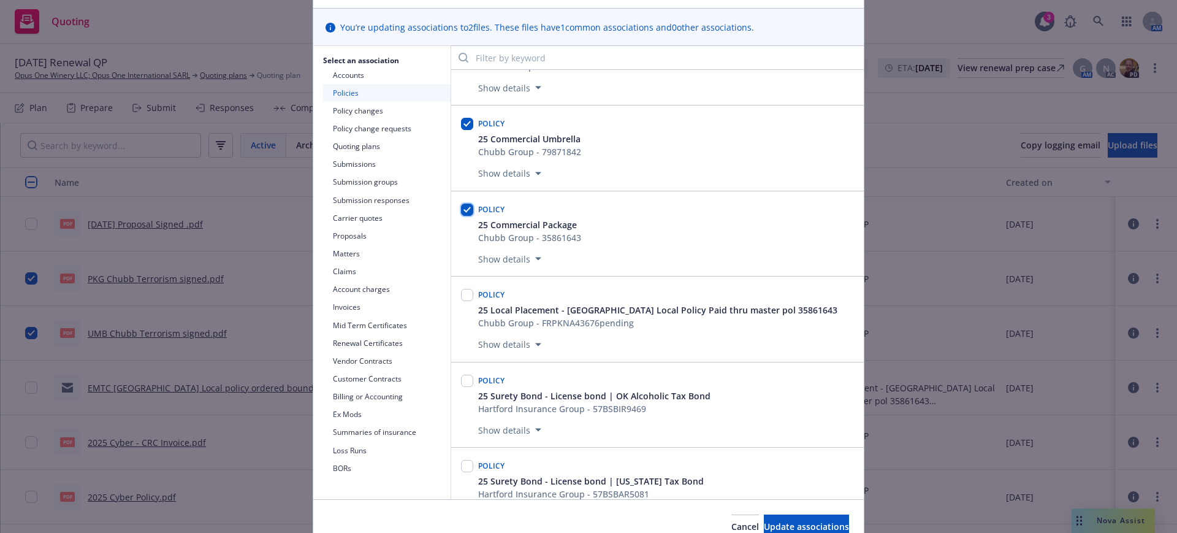
scroll to position [138, 0]
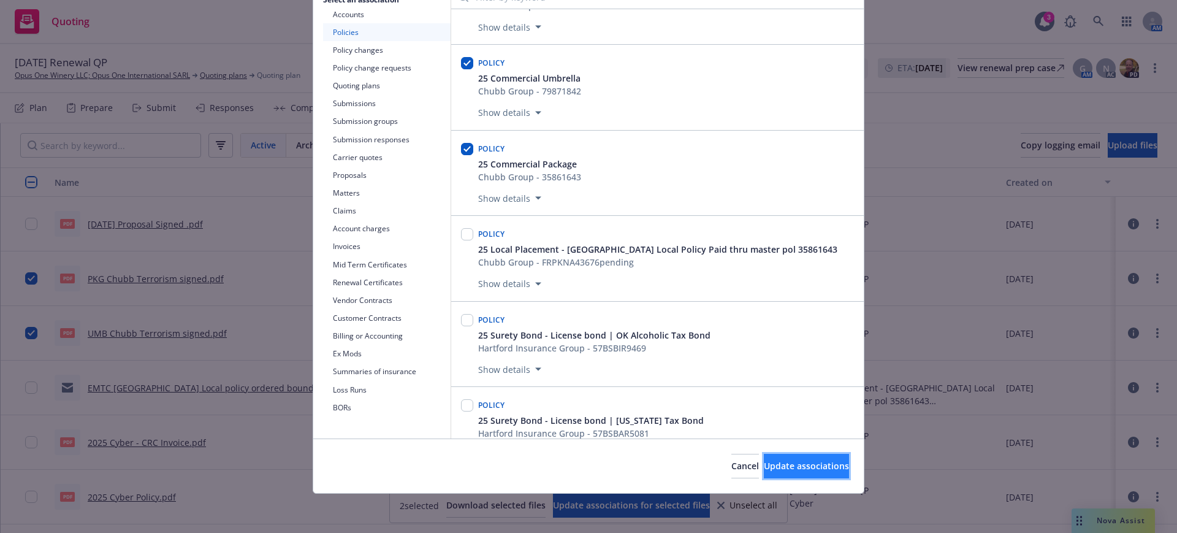
click at [803, 463] on span "Update associations" at bounding box center [806, 466] width 85 height 12
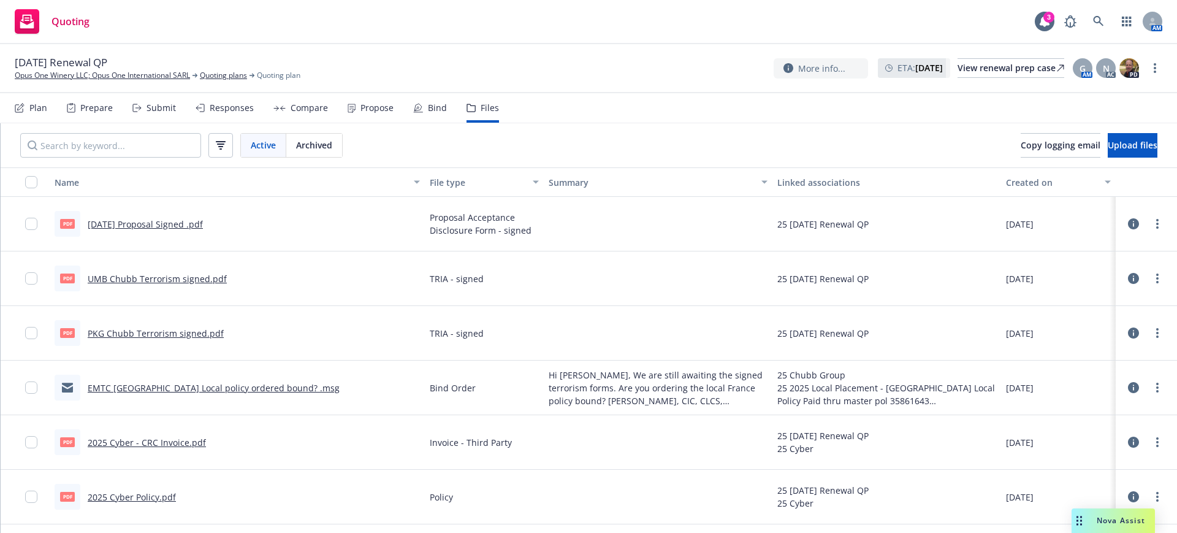
click at [128, 332] on link "PKG Chubb Terrorism signed.pdf" at bounding box center [156, 333] width 136 height 12
click at [487, 109] on div "Files" at bounding box center [489, 108] width 18 height 10
